Goal: Navigation & Orientation: Find specific page/section

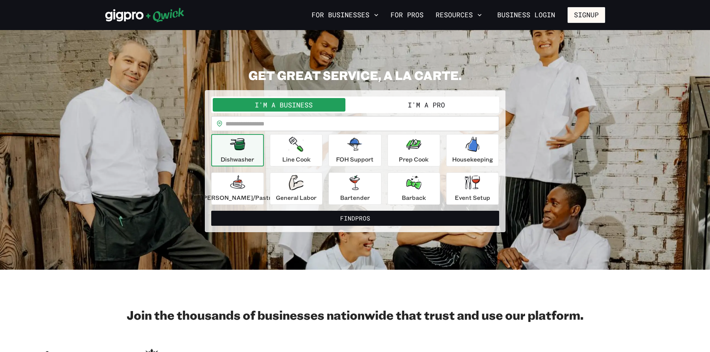
click at [407, 109] on button "I'm a Pro" at bounding box center [426, 105] width 142 height 14
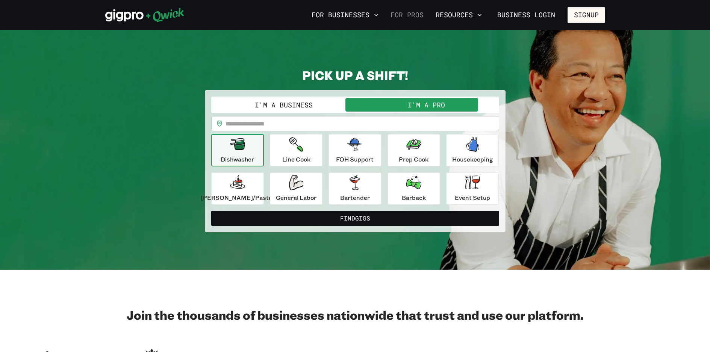
click at [403, 19] on link "For Pros" at bounding box center [406, 15] width 39 height 13
